Goal: Find specific page/section: Find specific page/section

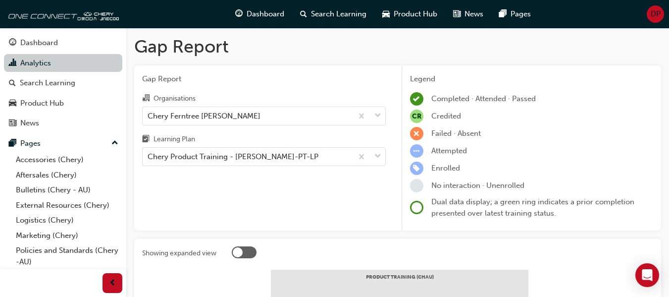
click at [67, 63] on link "Analytics" at bounding box center [63, 63] width 118 height 18
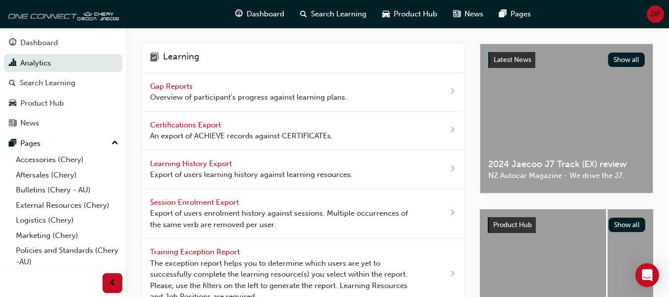
click at [227, 97] on span "Overview of participant's progress against learning plans." at bounding box center [248, 97] width 197 height 11
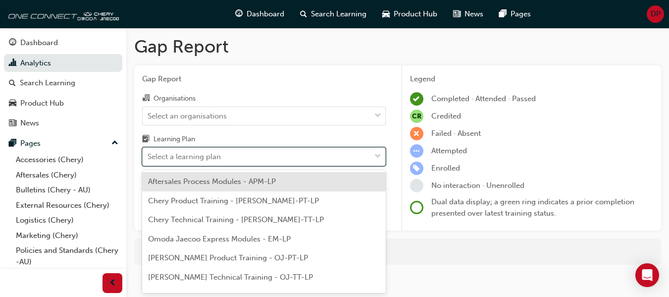
scroll to position [8, 0]
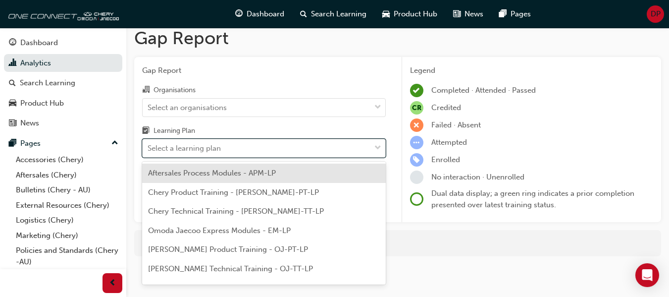
click at [248, 156] on div "Select a learning plan" at bounding box center [257, 148] width 228 height 17
click at [149, 152] on input "Learning Plan option Aftersales Process Modules - APM-LP focused, 1 of 7. 7 res…" at bounding box center [148, 148] width 1 height 8
click at [238, 112] on div "Select an organisations" at bounding box center [257, 107] width 228 height 17
click at [149, 111] on input "Organisations Select an organisations" at bounding box center [148, 107] width 1 height 8
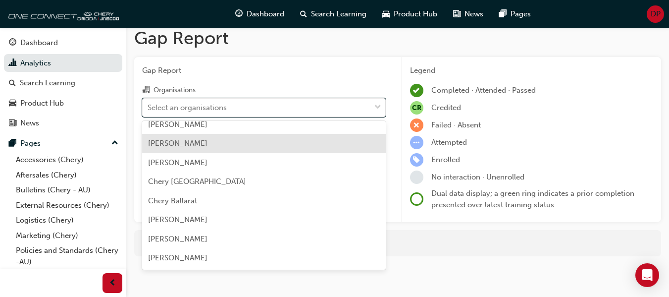
scroll to position [99, 0]
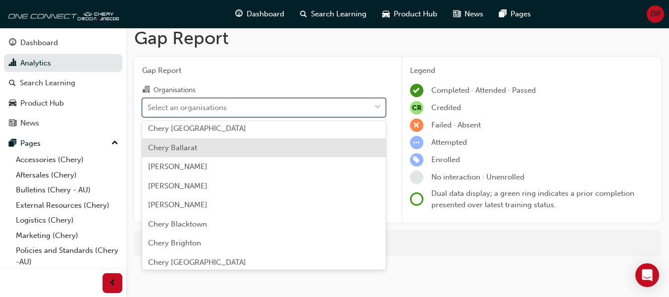
click at [244, 150] on div "Chery Ballarat" at bounding box center [264, 147] width 244 height 19
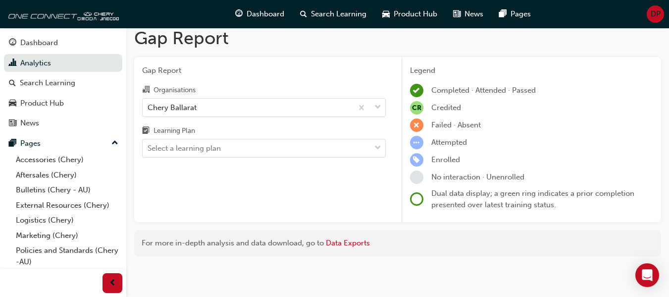
click at [220, 158] on div "Gap Report Organisations Chery Ballarat Learning Plan Select a learning plan" at bounding box center [264, 139] width 260 height 165
click at [236, 143] on div "Select a learning plan" at bounding box center [257, 148] width 228 height 17
click at [149, 144] on input "Learning Plan Select a learning plan" at bounding box center [148, 148] width 1 height 8
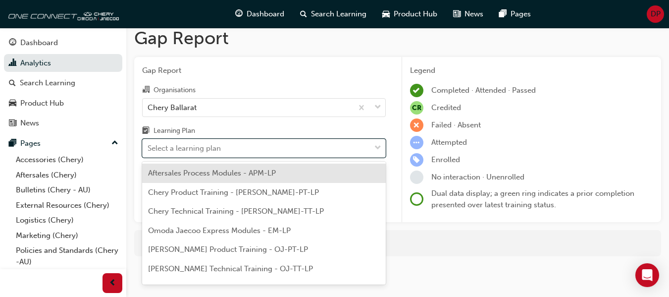
click at [252, 190] on span "Chery Product Training - [PERSON_NAME]-PT-LP" at bounding box center [233, 192] width 171 height 9
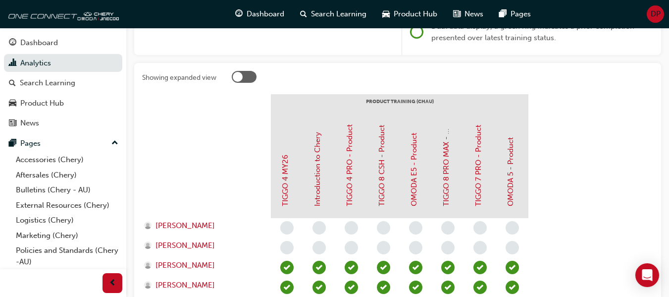
scroll to position [68, 0]
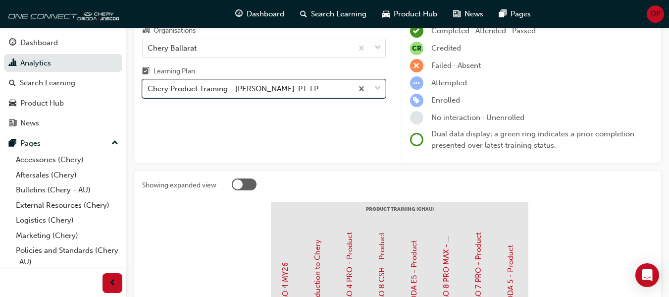
click at [260, 89] on div "Chery Product Training - [PERSON_NAME]-PT-LP" at bounding box center [233, 88] width 171 height 11
click at [149, 89] on input "Learning Plan option Chery Product Training - [PERSON_NAME]-PT-LP, selected. 0 …" at bounding box center [148, 88] width 1 height 8
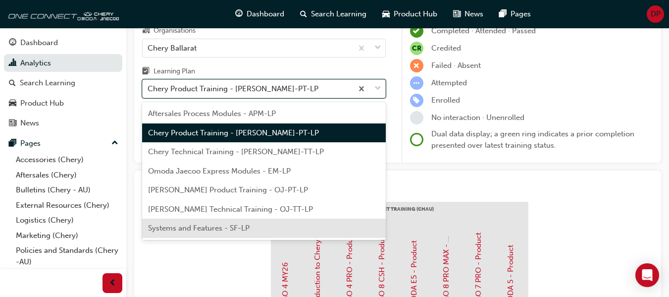
drag, startPoint x: 249, startPoint y: 227, endPoint x: 260, endPoint y: 217, distance: 14.4
click at [250, 227] on div "Systems and Features - SF-LP" at bounding box center [264, 227] width 244 height 19
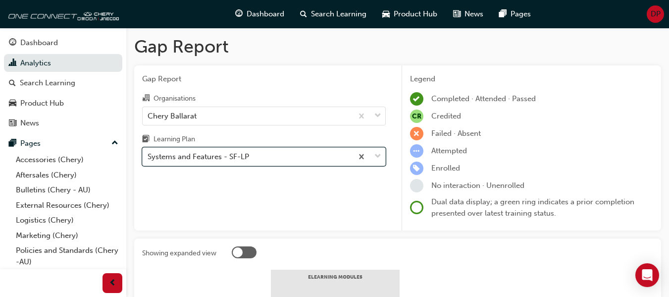
click at [275, 161] on body "Your version of Internet Explorer is outdated and not supported. Please upgrade…" at bounding box center [334, 148] width 669 height 297
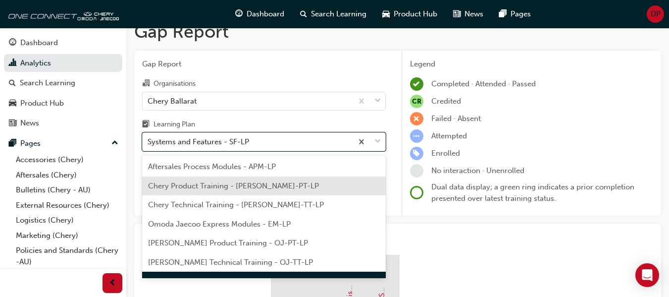
click at [256, 183] on span "Chery Product Training - [PERSON_NAME]-PT-LP" at bounding box center [233, 185] width 171 height 9
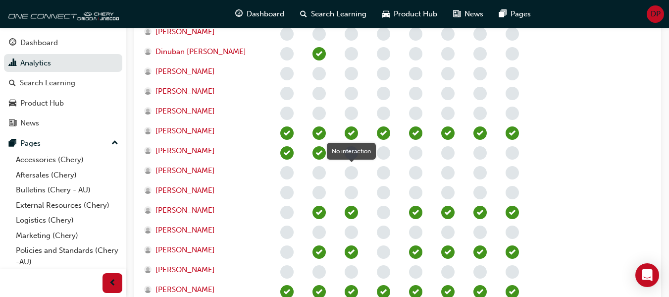
scroll to position [498, 0]
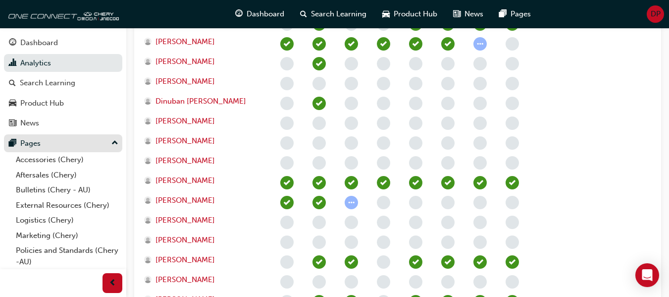
click at [89, 145] on div "Pages" at bounding box center [63, 143] width 108 height 12
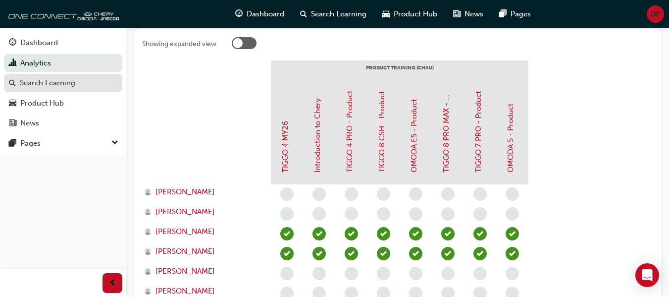
scroll to position [2, 0]
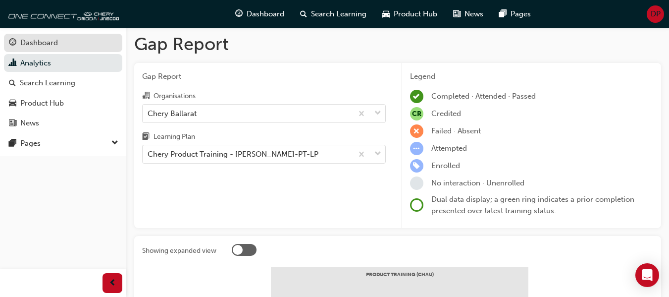
click at [66, 45] on div "Dashboard" at bounding box center [63, 43] width 108 height 12
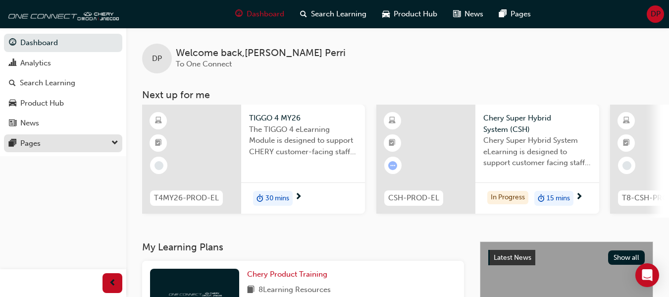
click at [53, 142] on div "Pages" at bounding box center [63, 143] width 108 height 12
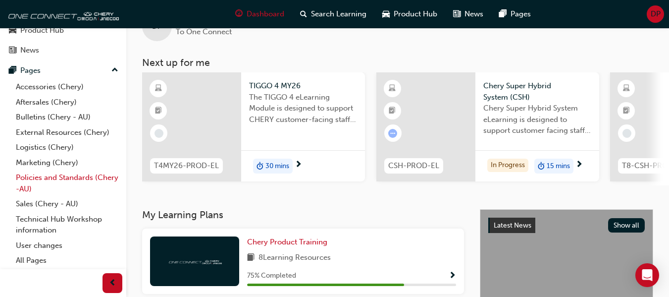
scroll to position [50, 0]
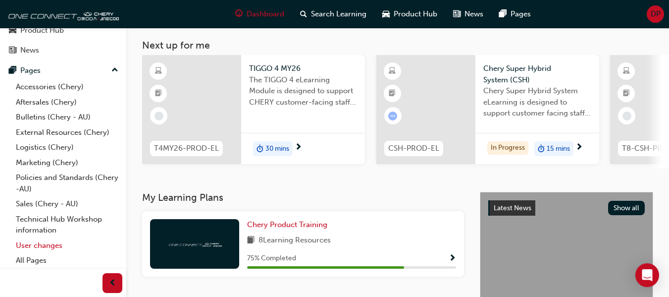
click at [51, 245] on link "User changes" at bounding box center [67, 245] width 110 height 15
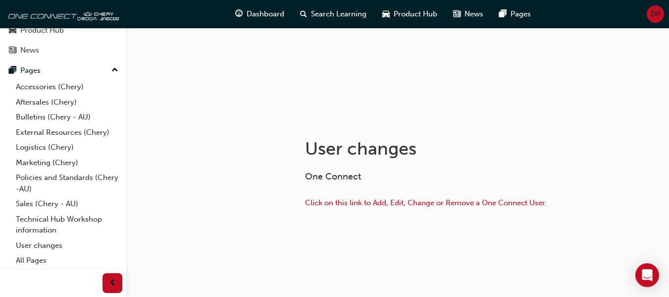
scroll to position [101, 0]
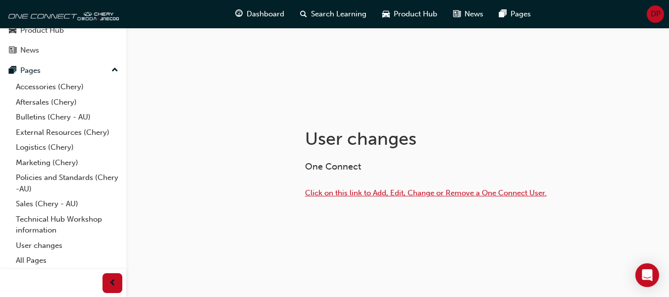
click at [430, 196] on span "Click on this link to Add, Edit, Change or Remove a One Connect User." at bounding box center [426, 192] width 242 height 9
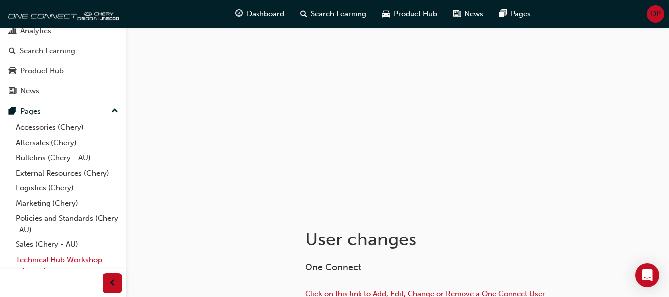
scroll to position [73, 0]
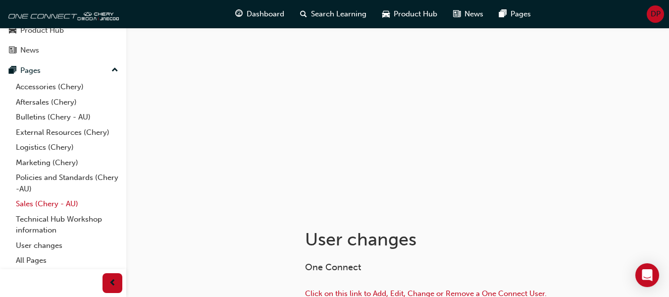
click at [48, 202] on link "Sales (Chery - AU)" at bounding box center [67, 203] width 110 height 15
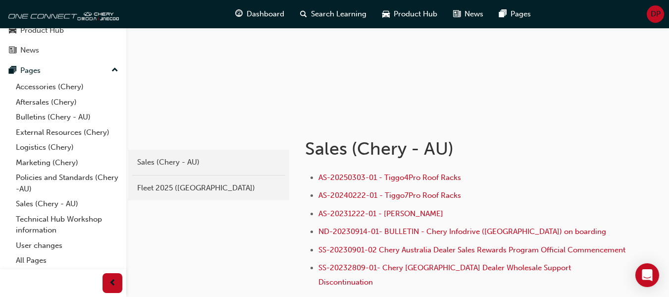
scroll to position [99, 0]
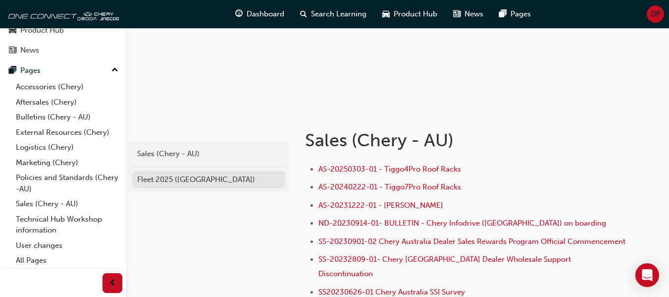
click at [186, 180] on div "Fleet 2025 (Chery)" at bounding box center [208, 179] width 143 height 11
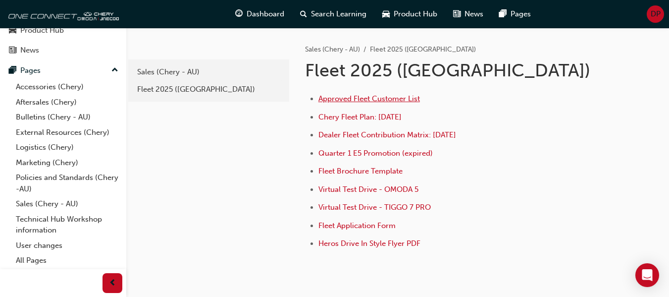
click at [355, 99] on span "Approved Fleet Customer List" at bounding box center [369, 98] width 102 height 9
